Goal: Task Accomplishment & Management: Manage account settings

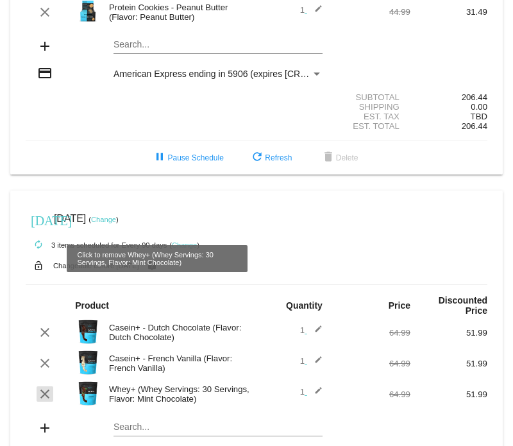
scroll to position [21, 0]
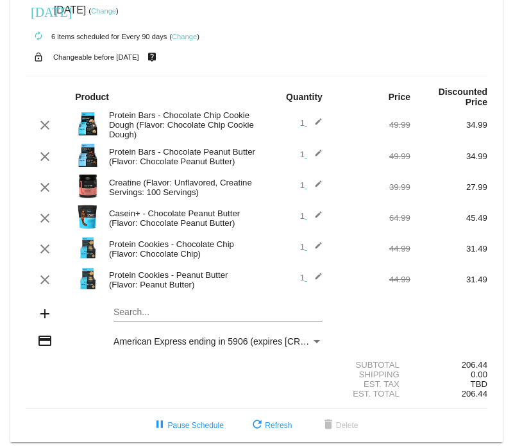
click at [144, 321] on div "Search..." at bounding box center [217, 308] width 209 height 25
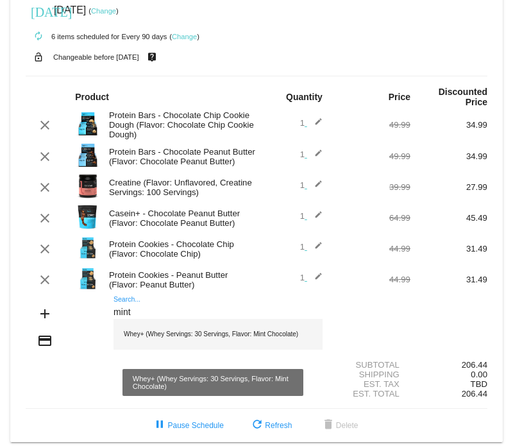
type input "mint"
click at [151, 342] on div "Whey+ (Whey Servings: 30 Servings, Flavor: Mint Chocolate)" at bounding box center [217, 334] width 209 height 31
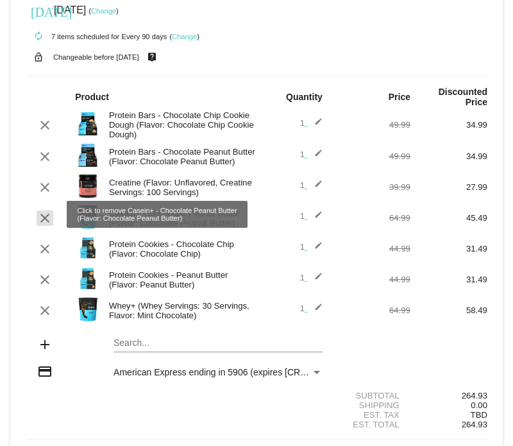
click at [45, 219] on mat-icon "clear" at bounding box center [44, 217] width 15 height 15
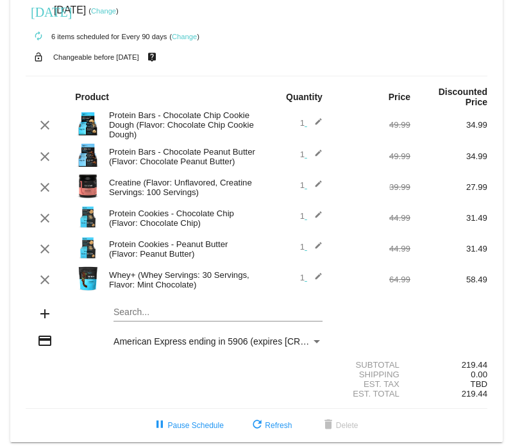
click at [138, 314] on mat-card "[DATE] [DATE] ( Change ) autorenew 6 items scheduled for Every 90 days ( Change…" at bounding box center [256, 212] width 492 height 460
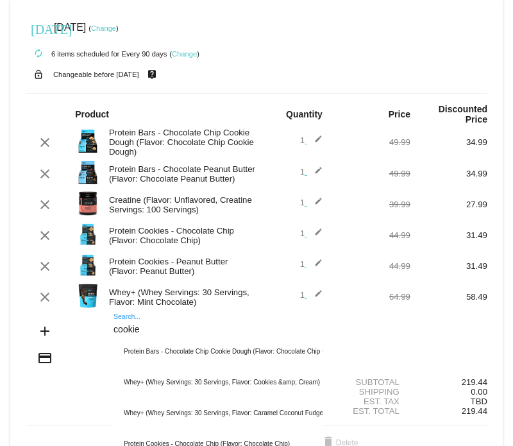
scroll to position [0, 0]
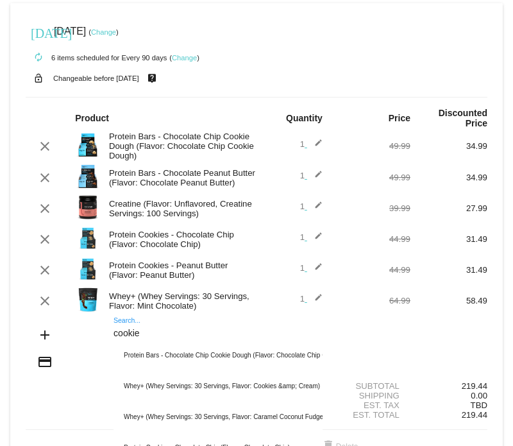
type input "cookie"
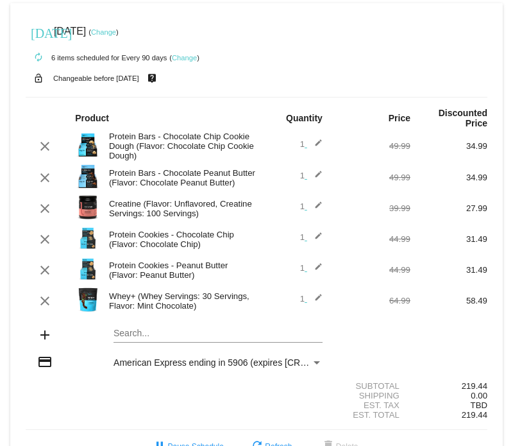
click at [155, 337] on mat-card "[DATE] [DATE] ( Change ) autorenew 6 items scheduled for Every 90 days ( Change…" at bounding box center [256, 233] width 492 height 460
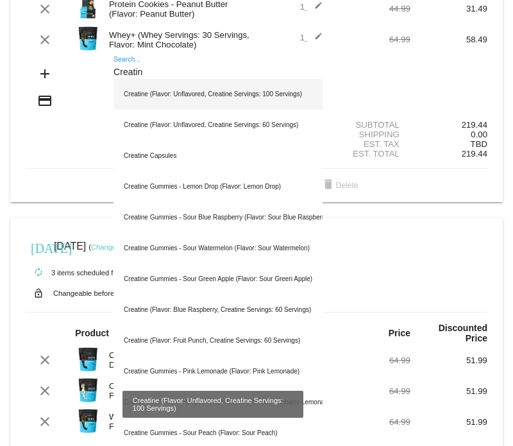
scroll to position [267, 0]
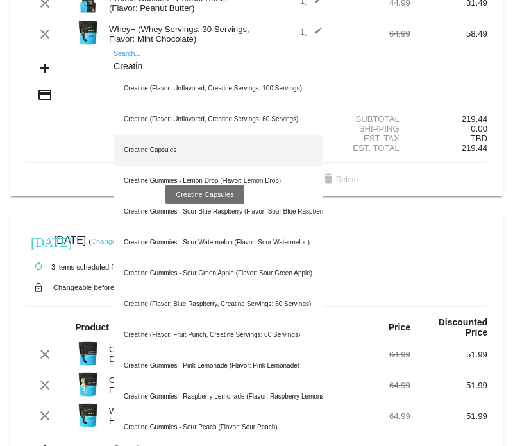
type input "Creatin"
click at [186, 155] on div "Creatine Capsules" at bounding box center [217, 150] width 209 height 31
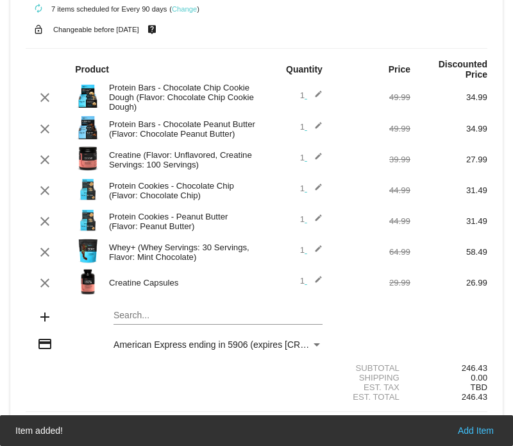
scroll to position [30, 0]
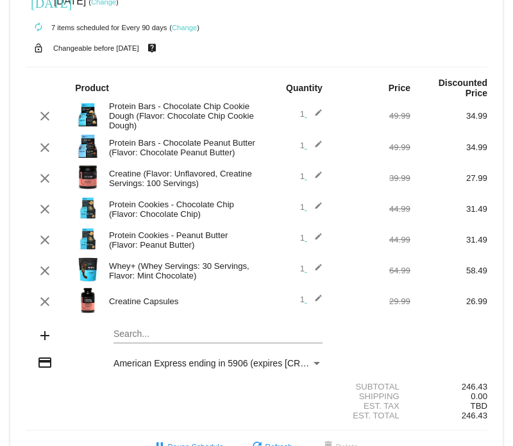
click at [150, 338] on mat-card "[DATE] [DATE] ( Change ) autorenew 7 items scheduled for Every 90 days ( Change…" at bounding box center [256, 218] width 492 height 491
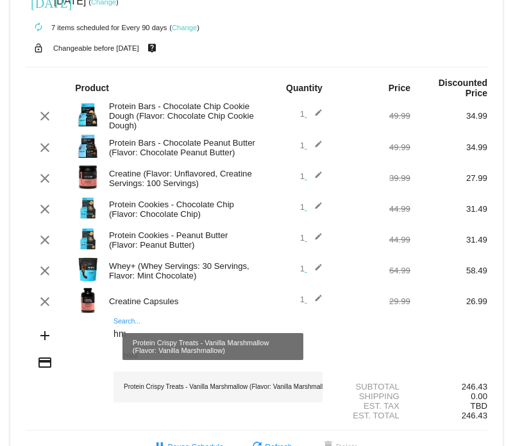
type input "hm"
click at [140, 388] on div "Protein Crispy Treats - Vanilla Marshmallow (Flavor: Vanilla Marshmallow)" at bounding box center [217, 386] width 209 height 31
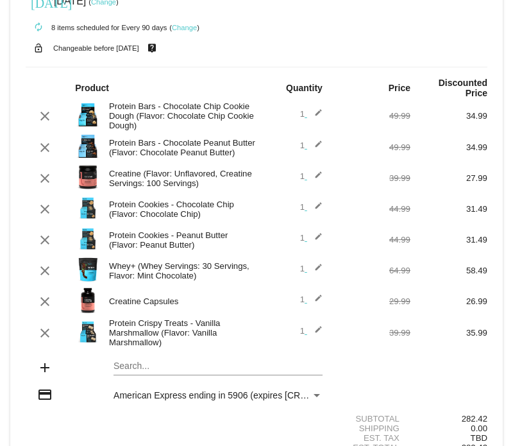
click at [135, 373] on mat-card "[DATE] [DATE] ( Change ) autorenew 8 items scheduled for Every 90 days ( Change…" at bounding box center [256, 234] width 492 height 523
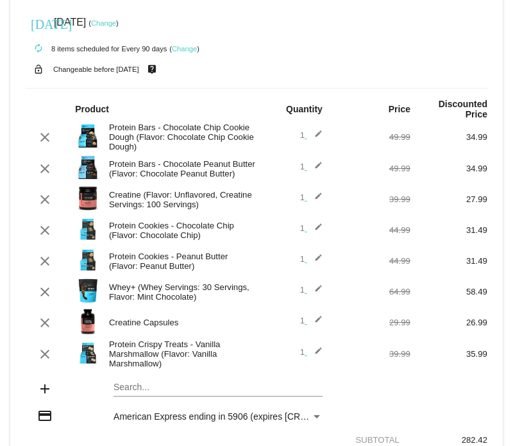
click at [135, 373] on mat-card-content "Product Quantity Price Discounted Price clear Protein Bars - Chocolate Chip Coo…" at bounding box center [257, 286] width 462 height 396
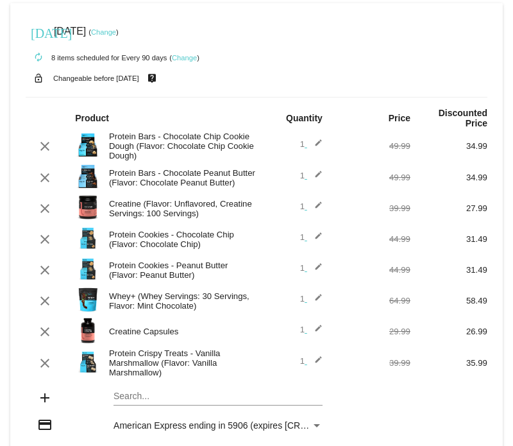
click at [130, 396] on div "Search..." at bounding box center [217, 392] width 209 height 25
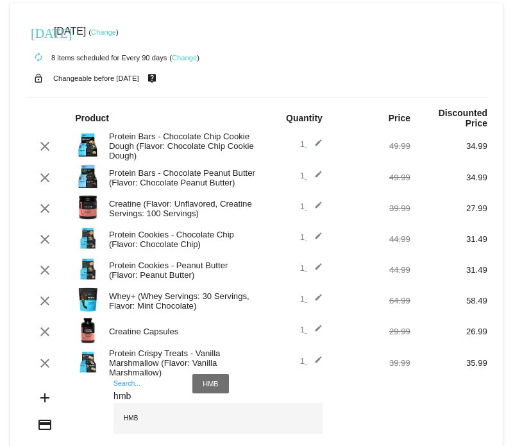
type input "hmb"
click at [134, 426] on div "HMB" at bounding box center [217, 418] width 209 height 31
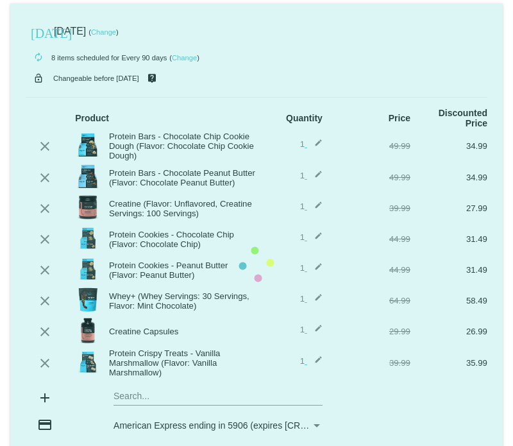
click at [138, 403] on mat-card "[DATE] [DATE] ( Change ) autorenew 8 items scheduled for Every 90 days ( Change…" at bounding box center [256, 264] width 492 height 523
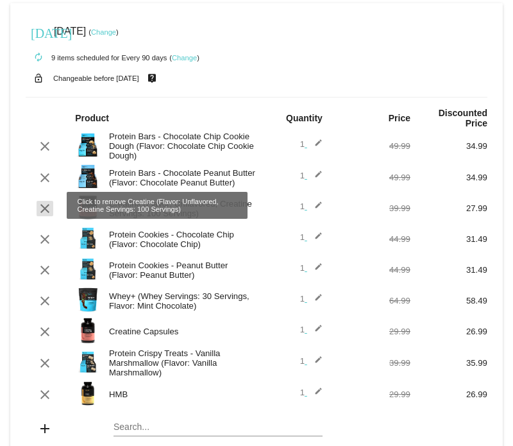
click at [42, 213] on mat-icon "clear" at bounding box center [44, 208] width 15 height 15
click at [42, 213] on mat-card "[DATE] [DATE] ( Change ) autorenew 9 items scheduled for Every 90 days ( Change…" at bounding box center [256, 279] width 492 height 553
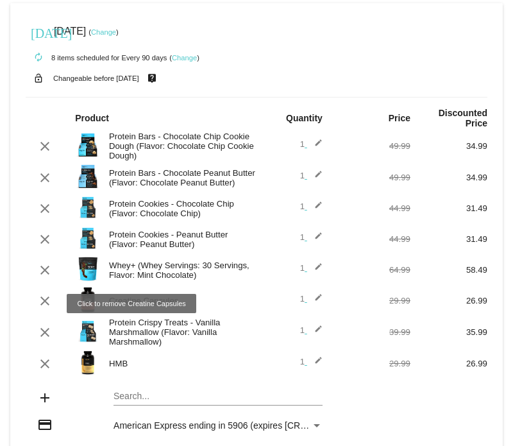
click at [44, 308] on mat-icon "clear" at bounding box center [44, 300] width 15 height 15
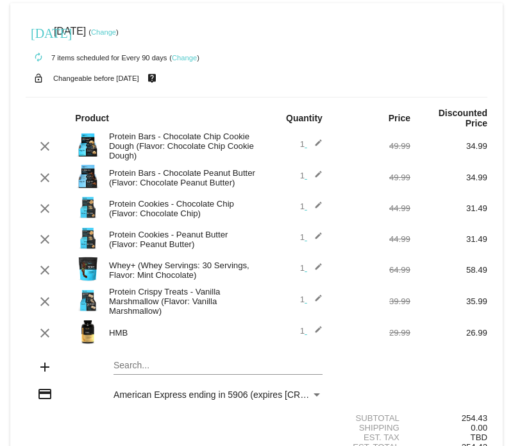
click at [116, 31] on link "Change" at bounding box center [103, 32] width 25 height 8
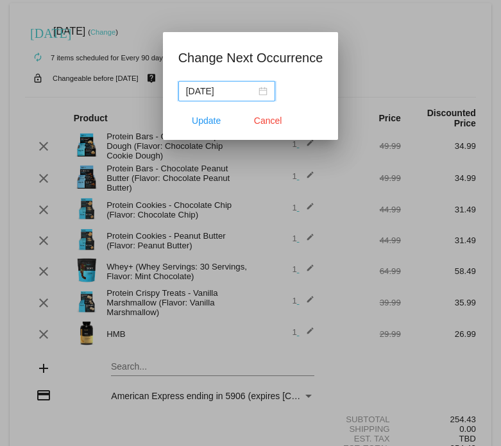
click at [262, 91] on div "[DATE]" at bounding box center [226, 91] width 81 height 14
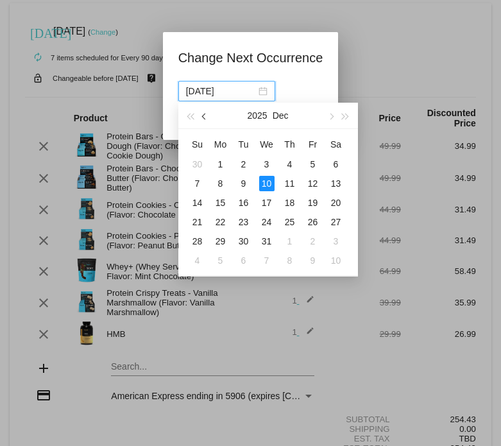
click at [204, 117] on span "button" at bounding box center [204, 116] width 6 height 6
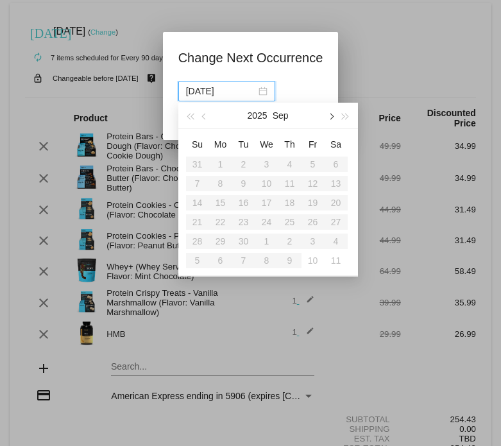
click at [332, 115] on span "button" at bounding box center [331, 116] width 6 height 6
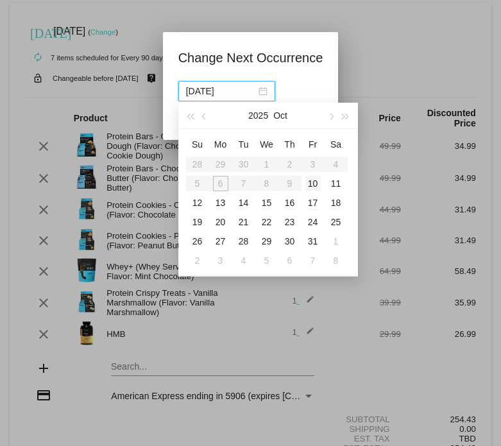
click at [314, 182] on div "10" at bounding box center [312, 183] width 15 height 15
type input "[DATE]"
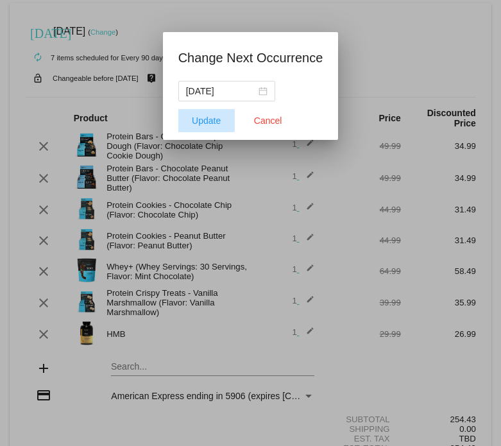
click at [195, 119] on span "Update" at bounding box center [206, 120] width 29 height 10
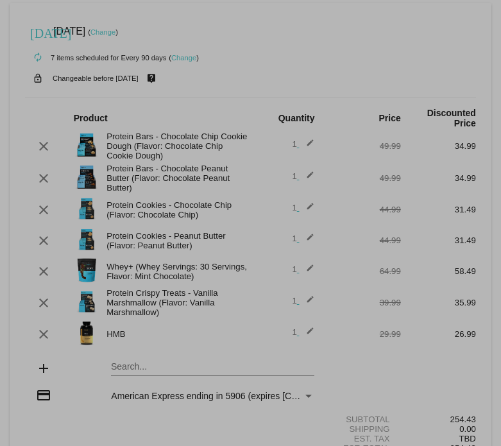
click at [195, 128] on mat-dialog-actions "Update Cancel" at bounding box center [250, 147] width 145 height 38
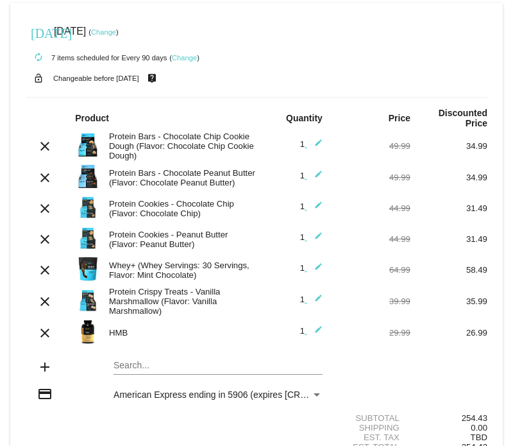
scroll to position [133, 0]
click at [116, 29] on link "Change" at bounding box center [103, 32] width 25 height 8
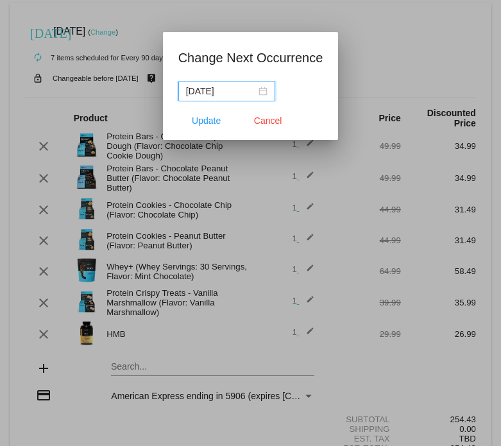
click at [260, 89] on div "[DATE]" at bounding box center [226, 91] width 81 height 14
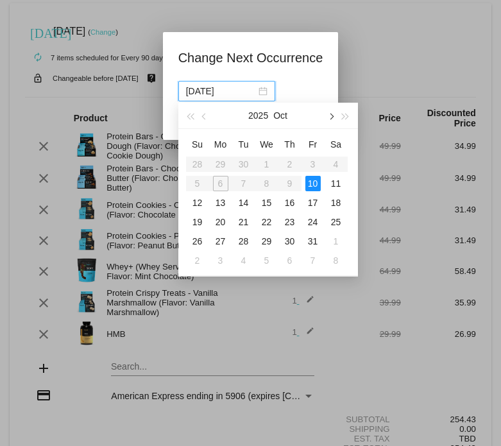
click at [332, 115] on span "button" at bounding box center [331, 116] width 6 height 6
click at [266, 237] on div "31" at bounding box center [266, 240] width 15 height 15
type input "2025-12-31"
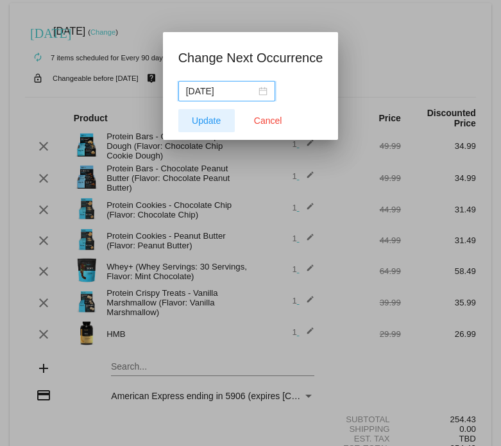
click at [210, 118] on span "Update" at bounding box center [206, 120] width 29 height 10
